Goal: Answer question/provide support: Share knowledge or assist other users

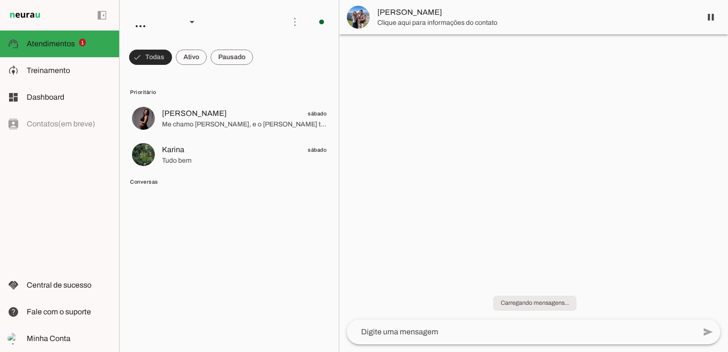
click at [139, 58] on span at bounding box center [150, 57] width 43 height 23
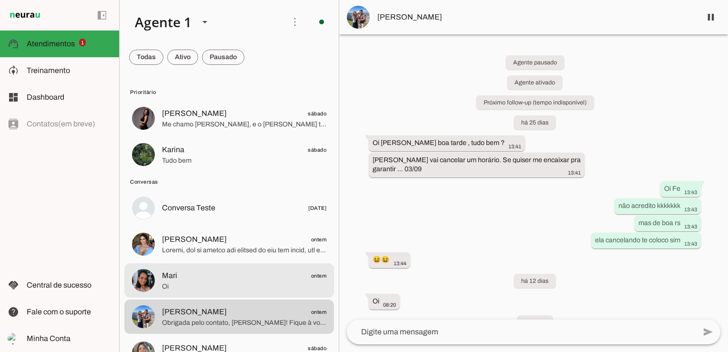
click at [194, 276] on span "Mari ontem" at bounding box center [244, 276] width 164 height 12
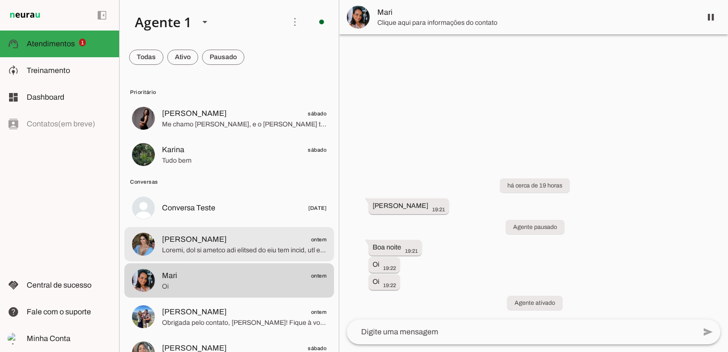
click at [200, 246] on span at bounding box center [244, 250] width 164 height 10
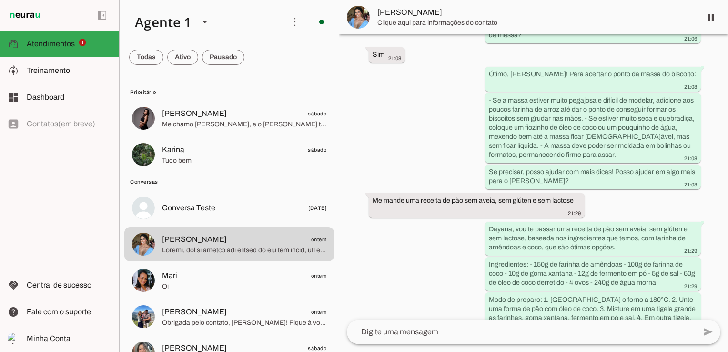
scroll to position [797, 0]
